Goal: Information Seeking & Learning: Learn about a topic

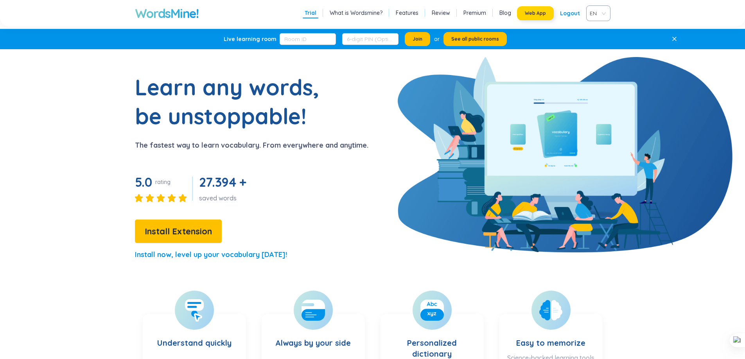
click at [526, 12] on button "Web App" at bounding box center [535, 13] width 37 height 14
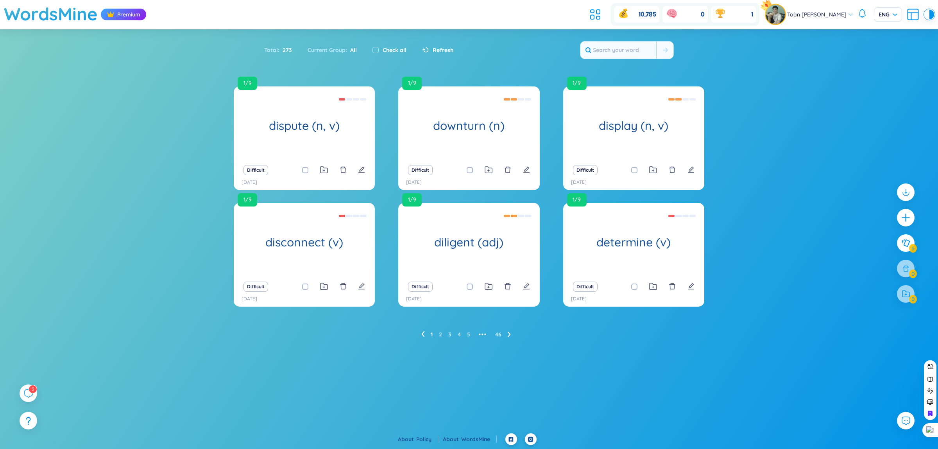
click at [583, 17] on header "WordsMine Premium 10,785 0 1 Toàn [PERSON_NAME]" at bounding box center [469, 14] width 938 height 29
click at [590, 17] on icon at bounding box center [596, 14] width 14 height 14
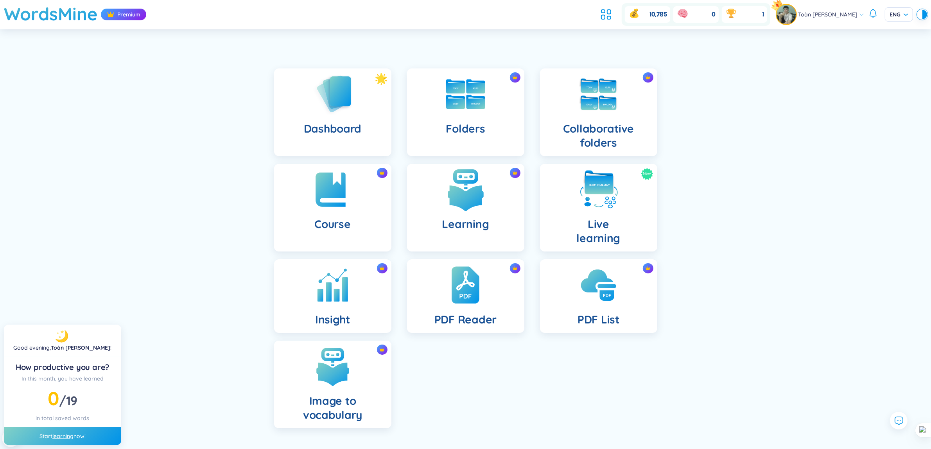
click at [453, 187] on img at bounding box center [465, 189] width 43 height 43
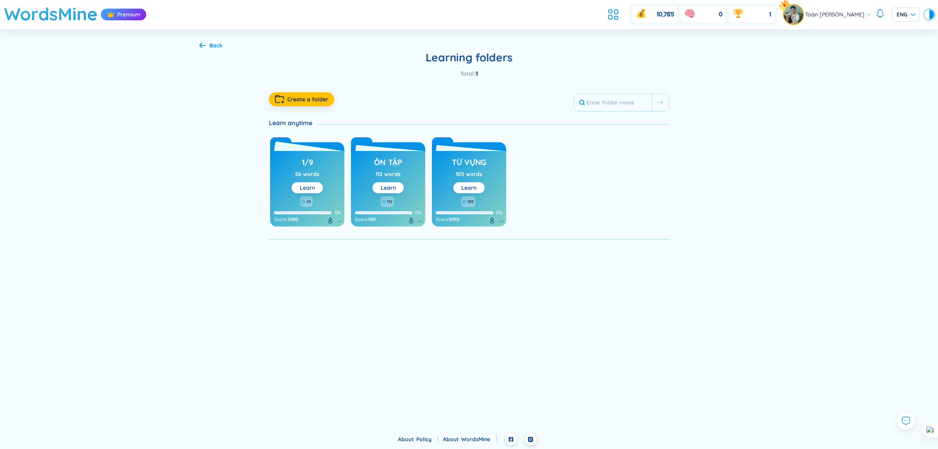
click at [311, 185] on link "Learn" at bounding box center [307, 187] width 15 height 7
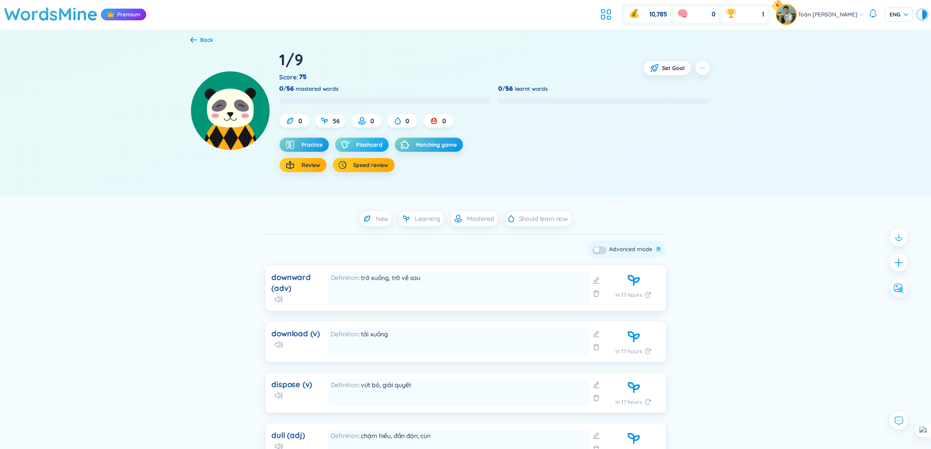
click at [368, 150] on button "Flashcard" at bounding box center [362, 145] width 54 height 14
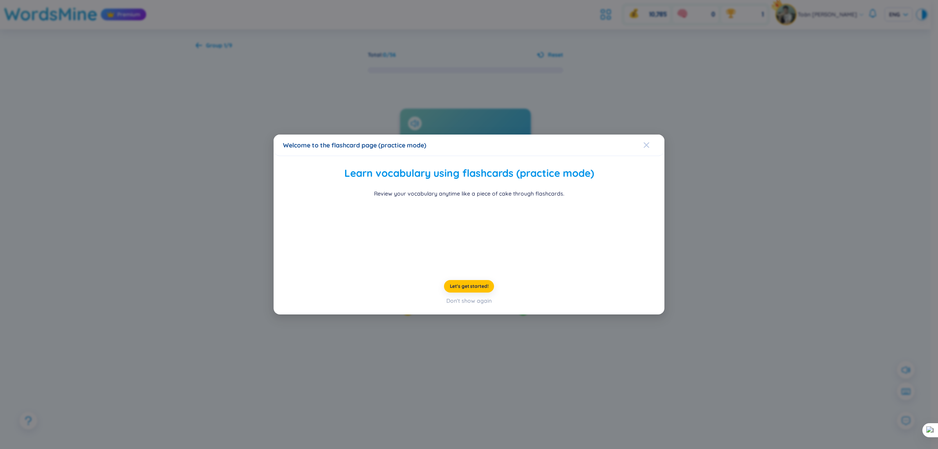
click at [646, 135] on div "Close" at bounding box center [647, 145] width 6 height 21
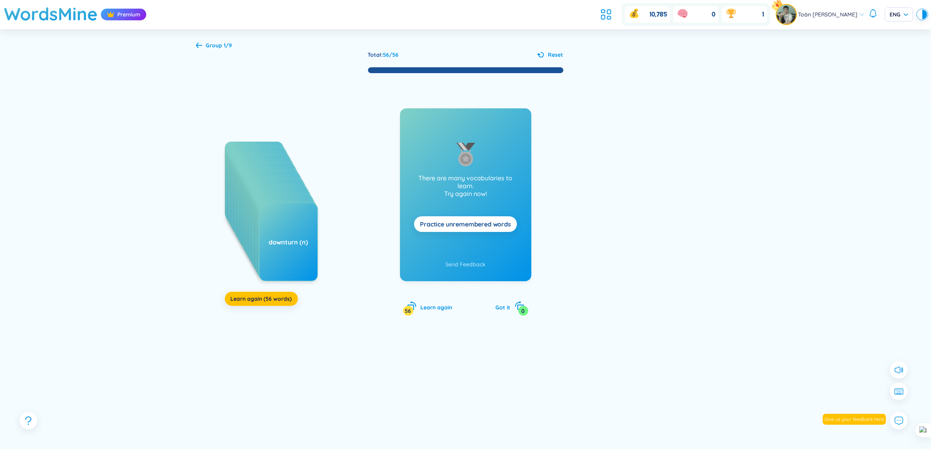
click at [258, 307] on div "downward (adv) download (v) dispose (v) dull (adj) earnings (n) distribution (n…" at bounding box center [466, 202] width 540 height 257
click at [261, 301] on span "Learn again (56 words)" at bounding box center [261, 299] width 61 height 8
click at [255, 305] on button "Learn again (56 words)" at bounding box center [261, 299] width 73 height 14
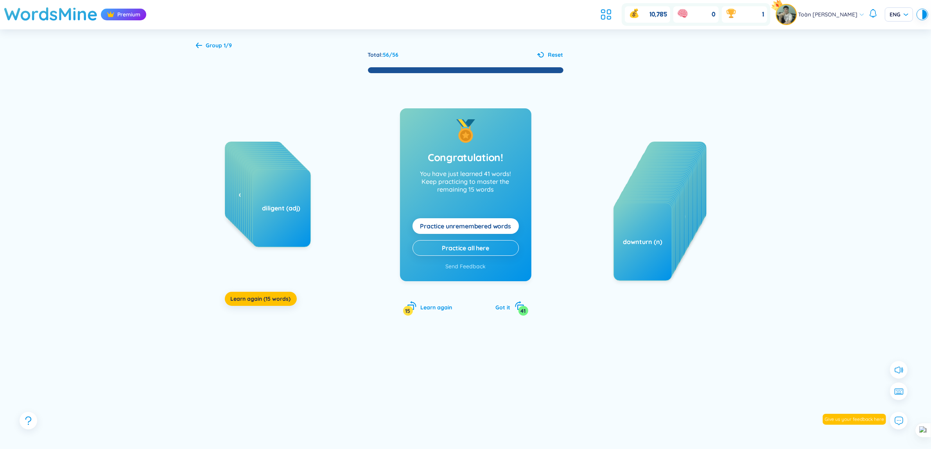
click at [293, 286] on div "dispose (v) distinctive (adj) duration (n) discussion (n) discrimination (n) di…" at bounding box center [283, 220] width 117 height 156
click at [278, 296] on span "Learn again (15 words)" at bounding box center [261, 299] width 60 height 8
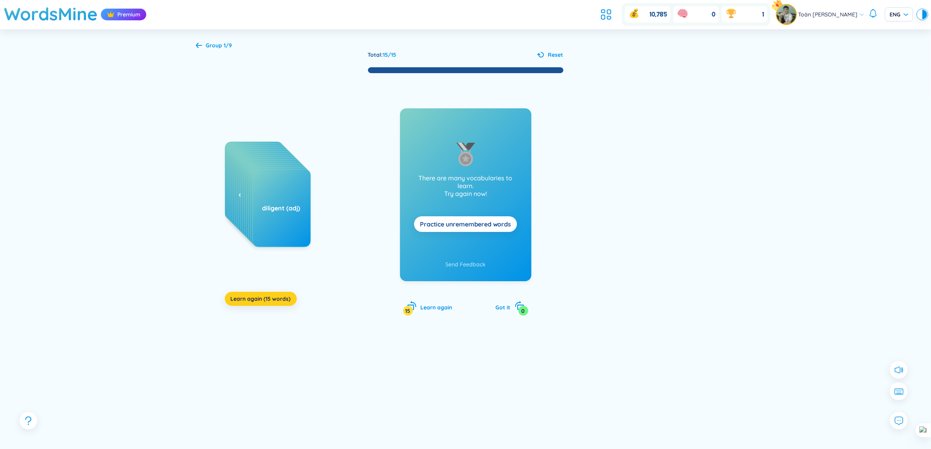
click at [270, 302] on span "Learn again (15 words)" at bounding box center [261, 299] width 60 height 8
click at [283, 300] on span "Learn again (15 words)" at bounding box center [261, 299] width 60 height 8
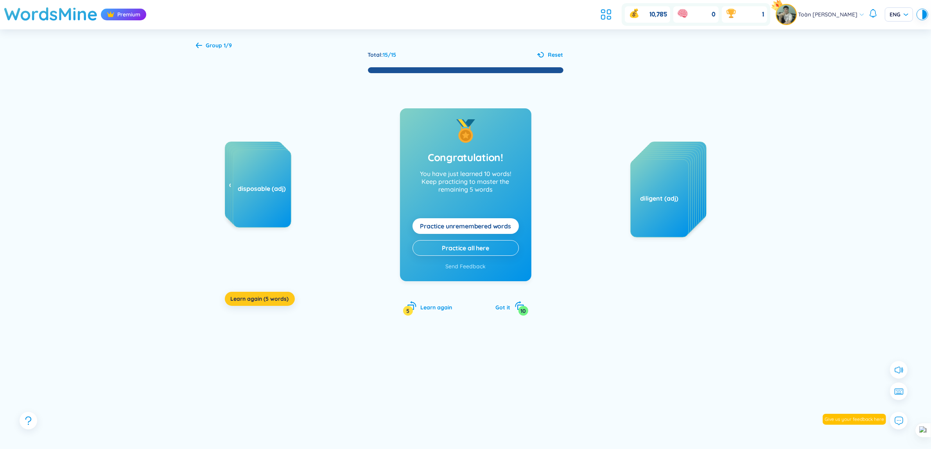
click at [283, 300] on span "Learn again (5 words)" at bounding box center [260, 299] width 58 height 8
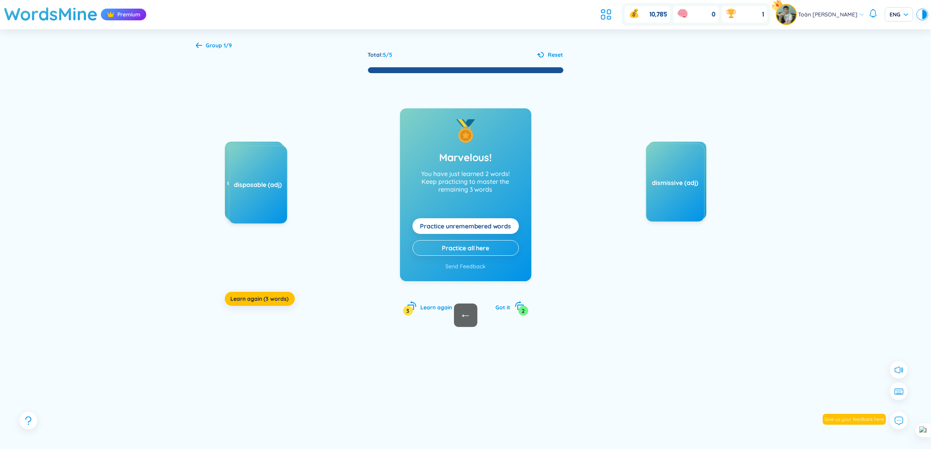
click at [261, 291] on div "discrimination (n) disappointing (adj) disposable (adj) Learn again (3 words)" at bounding box center [283, 220] width 117 height 156
click at [268, 301] on span "Learn again (3 words)" at bounding box center [260, 299] width 58 height 8
click at [261, 303] on button "Learn again (1 word)" at bounding box center [258, 299] width 66 height 14
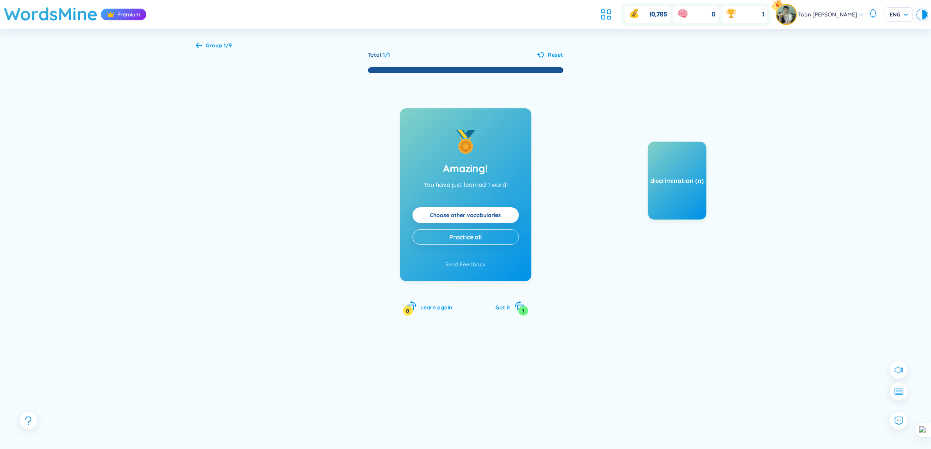
click at [548, 56] on span "Reset" at bounding box center [555, 54] width 15 height 9
